Goal: Use online tool/utility: Utilize a website feature to perform a specific function

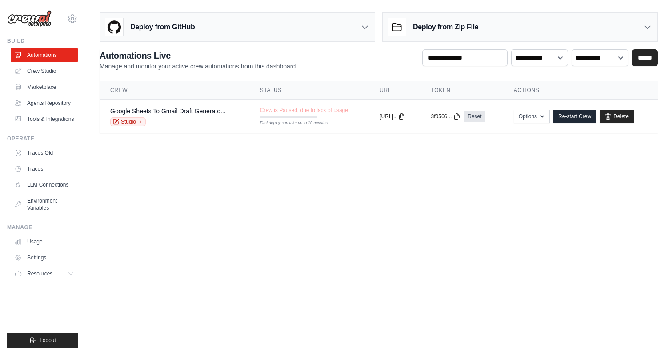
click at [314, 193] on body "yi@relari.ai Settings Build Automations" at bounding box center [336, 177] width 672 height 355
click at [180, 115] on div "Google Sheets To Gmail Draft Generato..." at bounding box center [168, 111] width 116 height 9
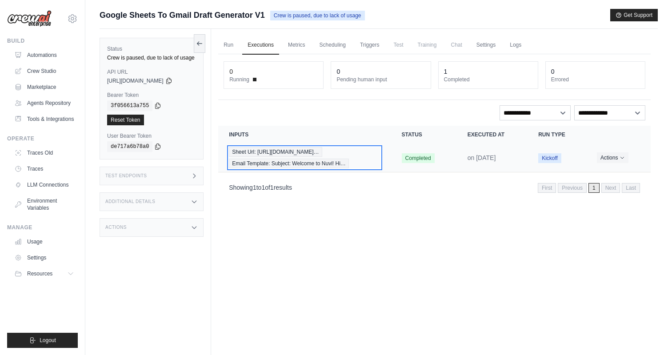
click at [351, 157] on div "Sheet Url: https://docs.google.com/sprea… Email Template: Subject: Welcome to N…" at bounding box center [304, 157] width 151 height 21
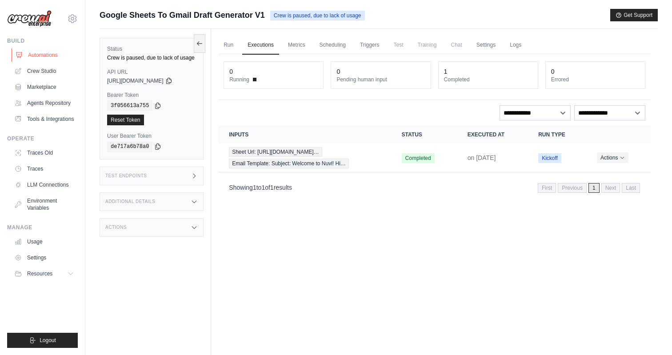
click at [43, 54] on link "Automations" at bounding box center [45, 55] width 67 height 14
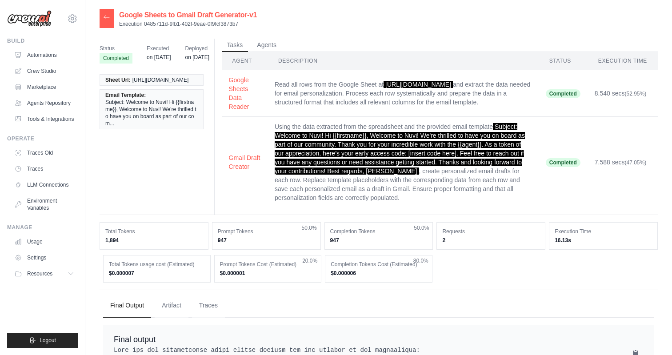
drag, startPoint x: 163, startPoint y: 155, endPoint x: 179, endPoint y: 200, distance: 47.5
click at [179, 200] on div "Status Completed Executed on Aug 15 Deployed on Aug 15 Sheet Url: https://docs.…" at bounding box center [379, 127] width 558 height 176
drag, startPoint x: 180, startPoint y: 227, endPoint x: 332, endPoint y: 290, distance: 163.8
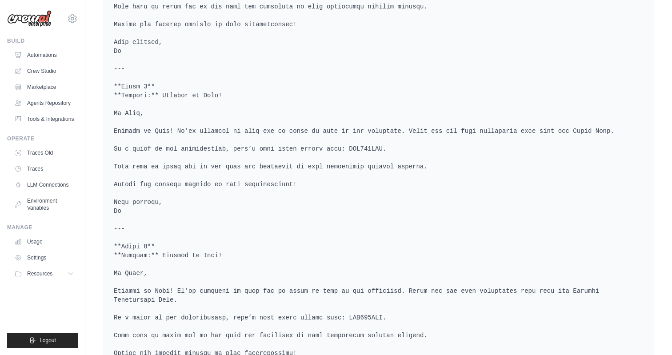
scroll to position [787, 0]
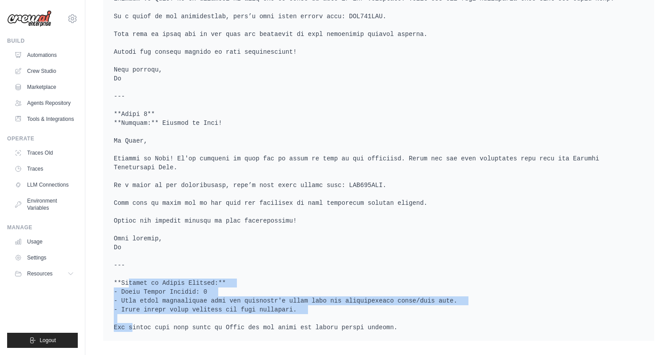
drag, startPoint x: 336, startPoint y: 259, endPoint x: 389, endPoint y: 315, distance: 77.0
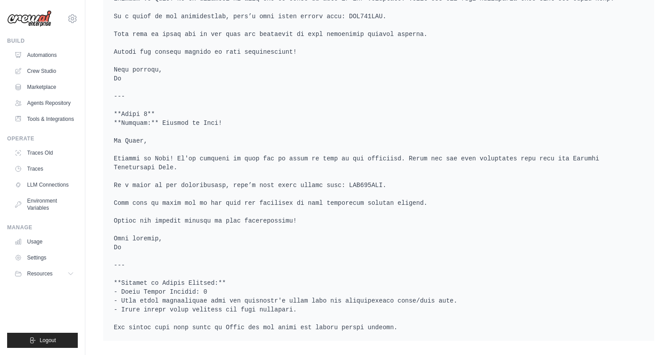
drag, startPoint x: 389, startPoint y: 315, endPoint x: 387, endPoint y: 269, distance: 45.9
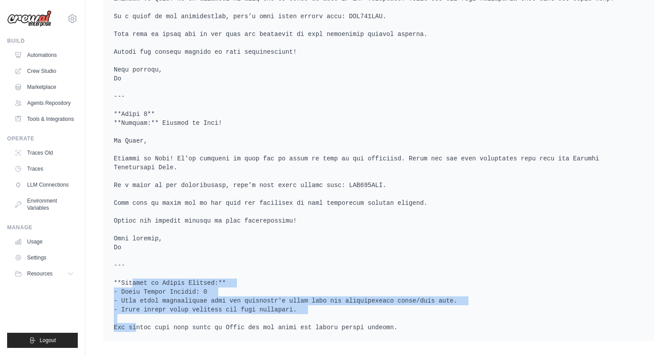
drag, startPoint x: 387, startPoint y: 269, endPoint x: 398, endPoint y: 311, distance: 43.2
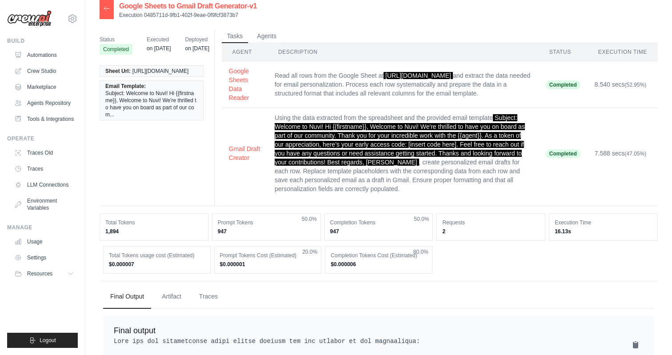
scroll to position [0, 0]
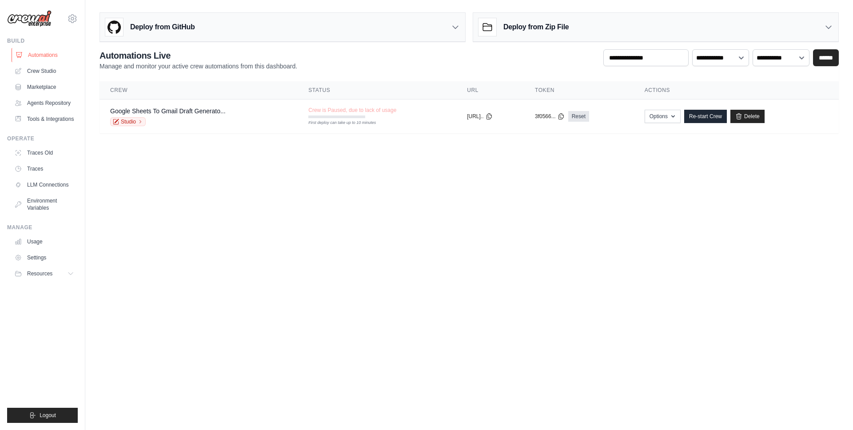
click at [48, 52] on link "Automations" at bounding box center [45, 55] width 67 height 14
click at [39, 68] on link "Crew Studio" at bounding box center [45, 71] width 67 height 14
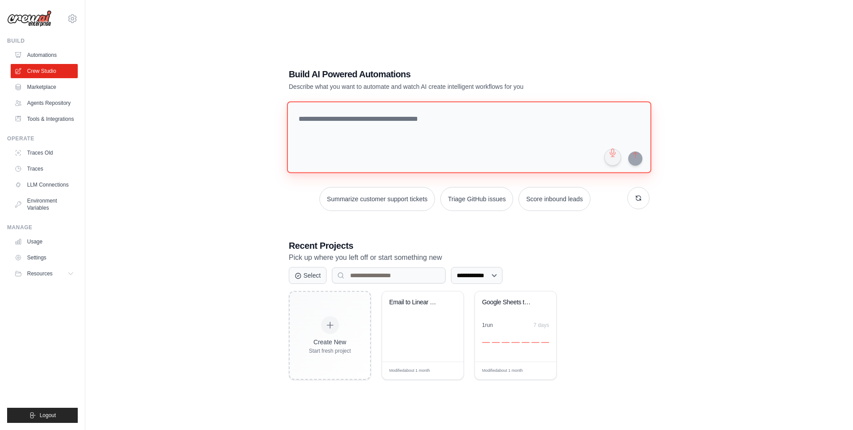
click at [371, 149] on textarea at bounding box center [469, 137] width 365 height 72
paste textarea "**********"
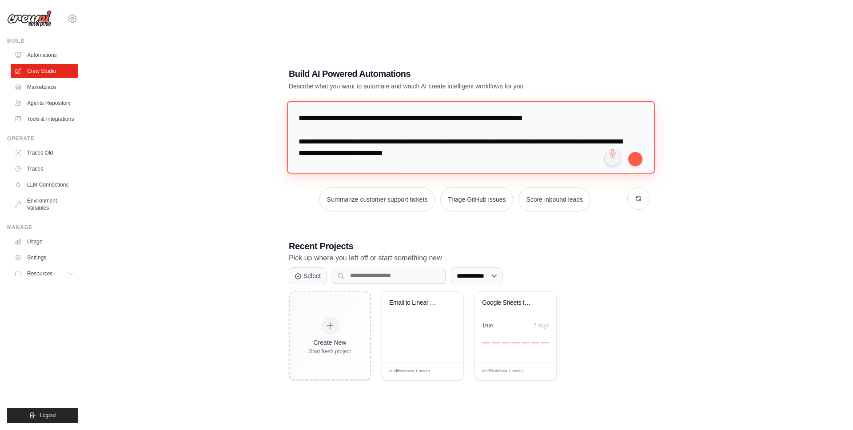
click at [506, 116] on textarea at bounding box center [471, 137] width 368 height 72
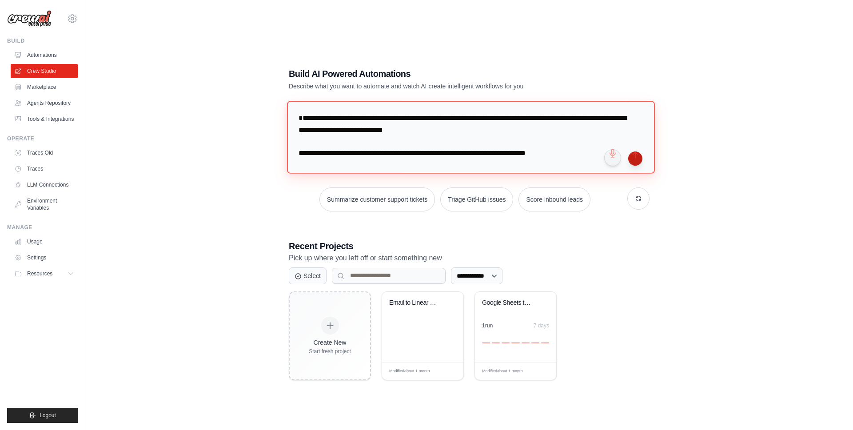
type textarea "**********"
click at [634, 156] on button "submit" at bounding box center [636, 159] width 14 height 14
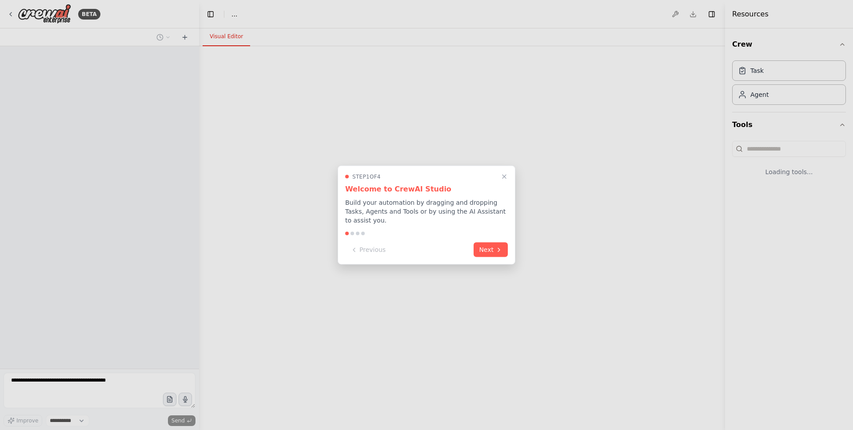
select select "****"
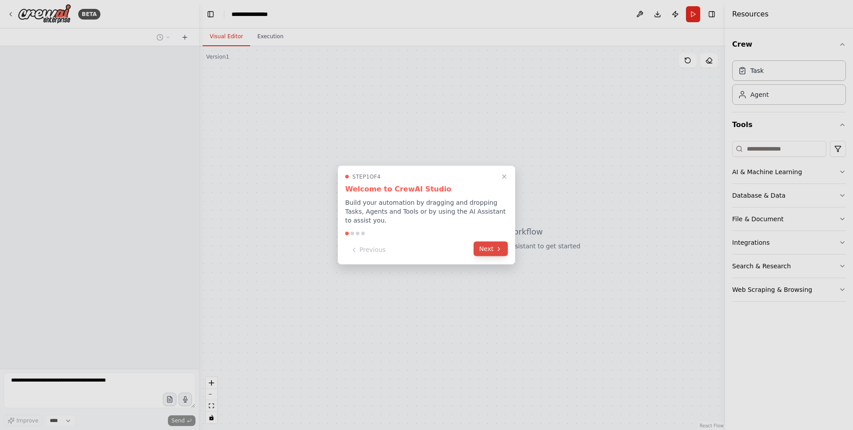
click at [495, 250] on button "Next" at bounding box center [491, 249] width 34 height 15
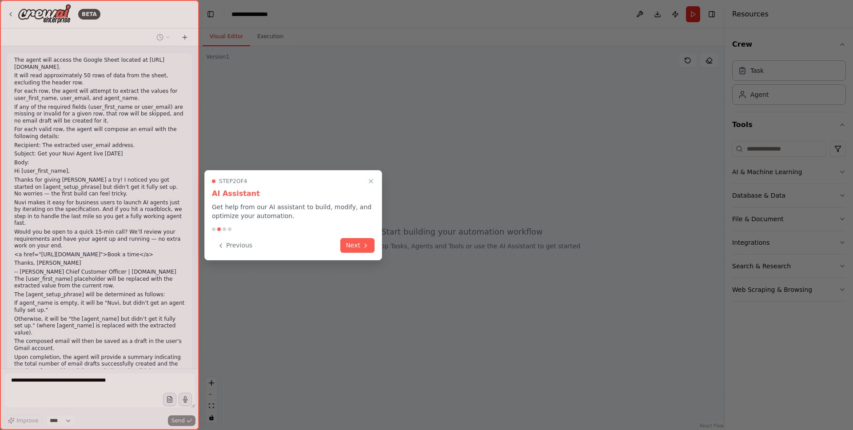
scroll to position [42, 0]
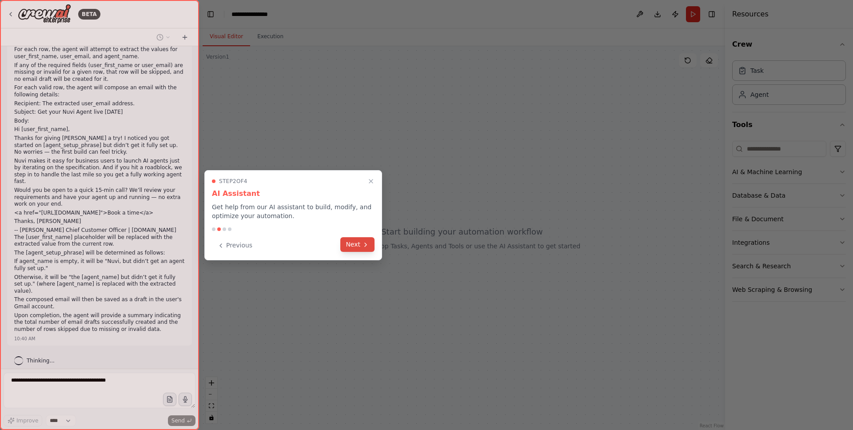
click at [361, 251] on button "Next" at bounding box center [358, 244] width 34 height 15
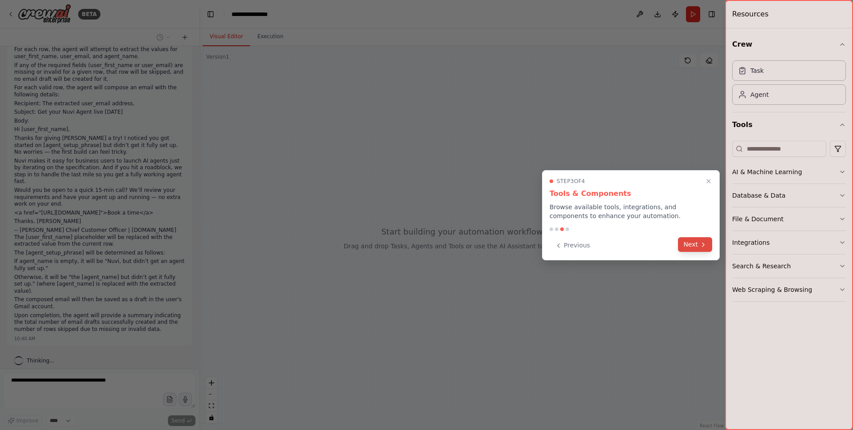
click at [689, 242] on button "Next" at bounding box center [695, 244] width 34 height 15
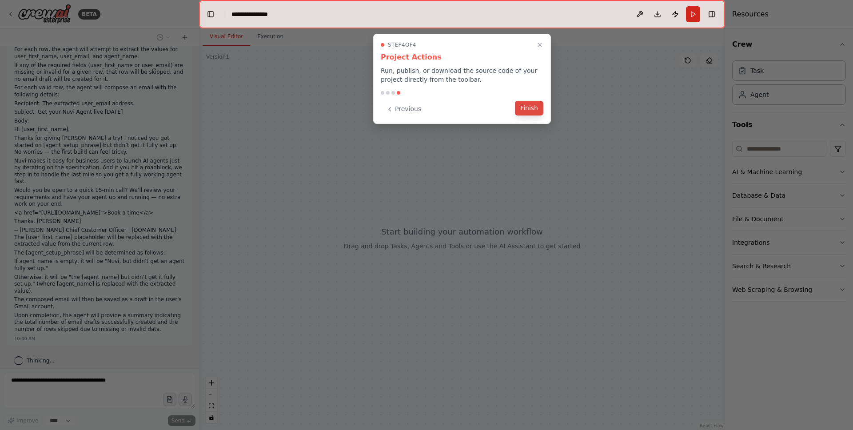
click at [530, 109] on button "Finish" at bounding box center [529, 108] width 28 height 15
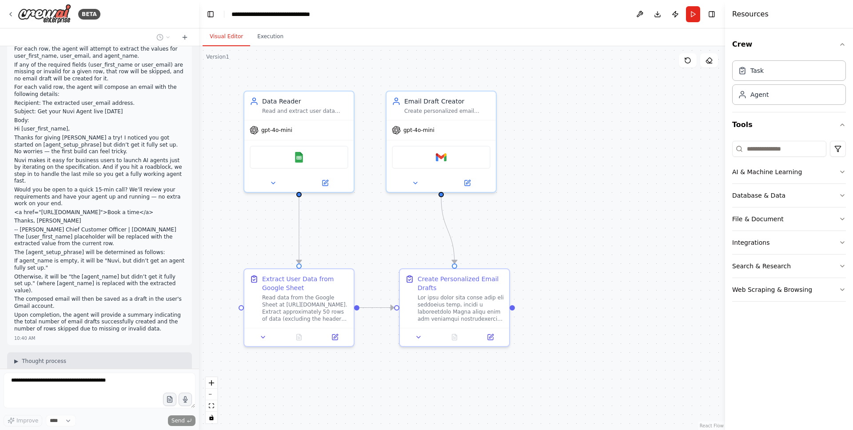
scroll to position [0, 0]
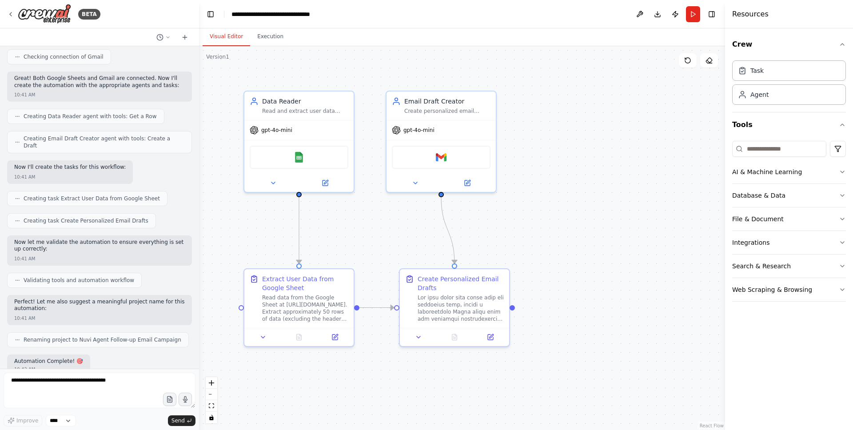
click at [52, 62] on div "BETA The agent will access the Google Sheet located at [URL][DOMAIN_NAME]. It w…" at bounding box center [426, 215] width 853 height 430
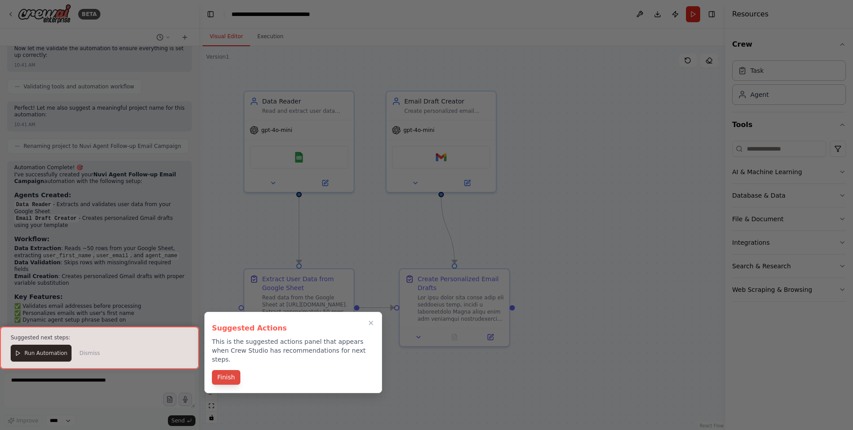
click at [238, 370] on button "Finish" at bounding box center [226, 377] width 28 height 15
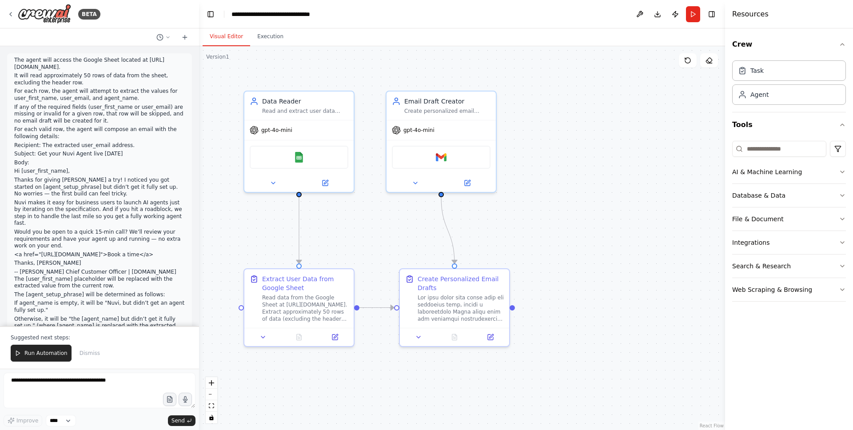
click at [72, 60] on p "The agent will access the Google Sheet located at [URL][DOMAIN_NAME]." at bounding box center [99, 64] width 171 height 14
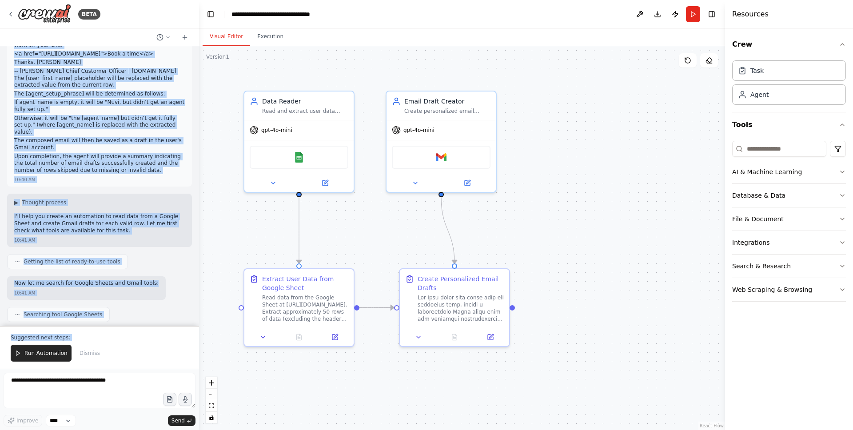
scroll to position [337, 0]
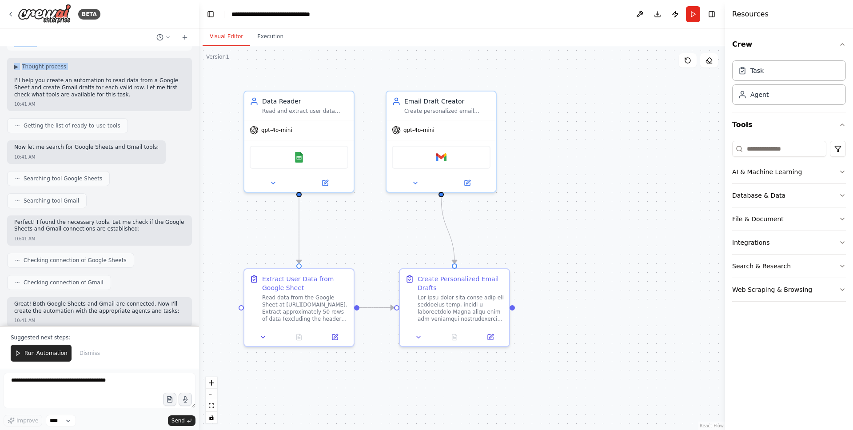
drag, startPoint x: 72, startPoint y: 60, endPoint x: 141, endPoint y: 58, distance: 69.4
click at [141, 58] on div "The agent will access the Google Sheet located at [URL][DOMAIN_NAME]. It will r…" at bounding box center [99, 186] width 199 height 280
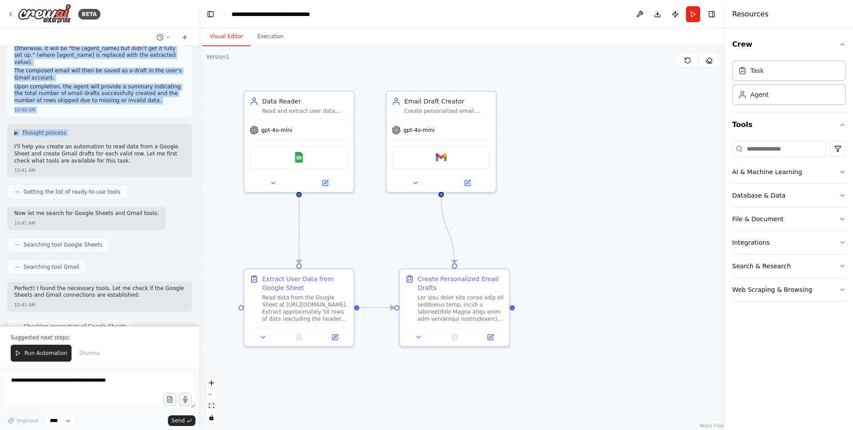
scroll to position [260, 0]
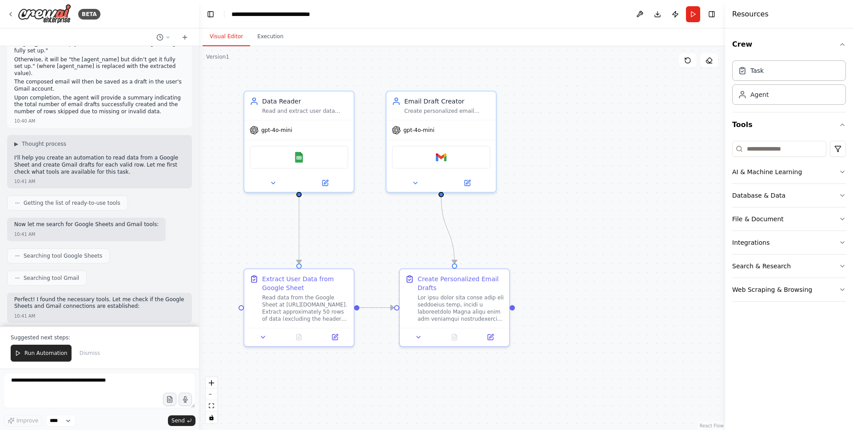
click at [107, 105] on p "Upon completion, the agent will provide a summary indicating the total number o…" at bounding box center [99, 105] width 171 height 21
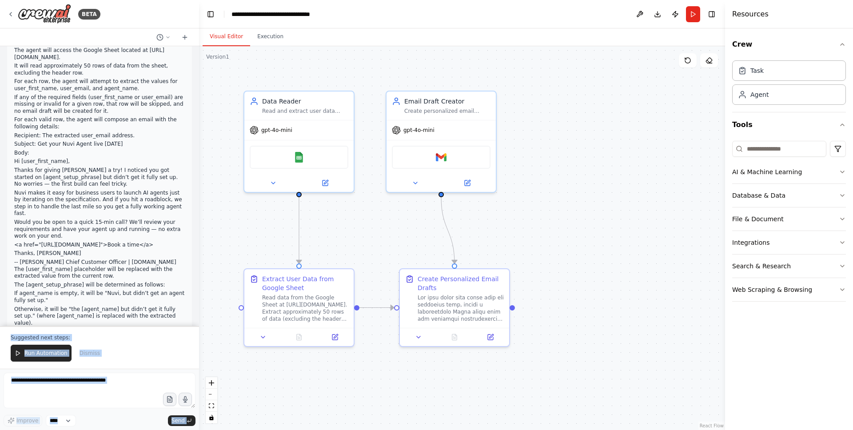
scroll to position [0, 0]
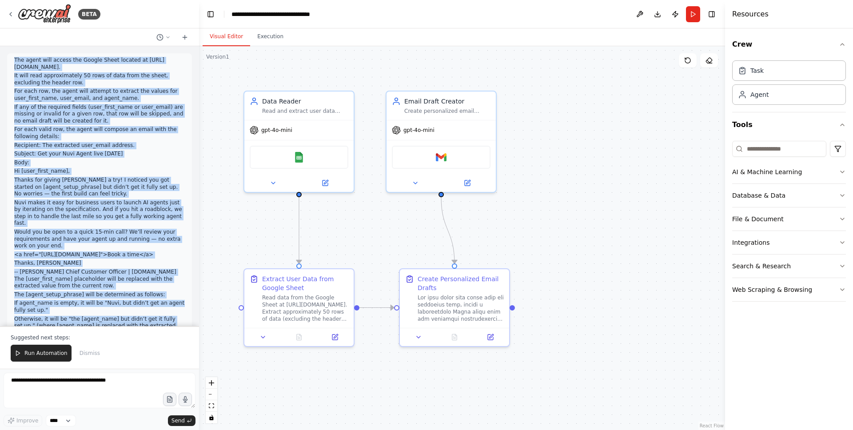
drag, startPoint x: 107, startPoint y: 105, endPoint x: 91, endPoint y: 48, distance: 59.0
click at [91, 48] on div "The agent will access the Google Sheet located at [URL][DOMAIN_NAME]. It will r…" at bounding box center [99, 186] width 199 height 280
copy div "Lor ipsum dolo sitame con Adipis Elits doeiusm te incid://utla.etdolo.mag/aliqu…"
